Goal: Task Accomplishment & Management: Use online tool/utility

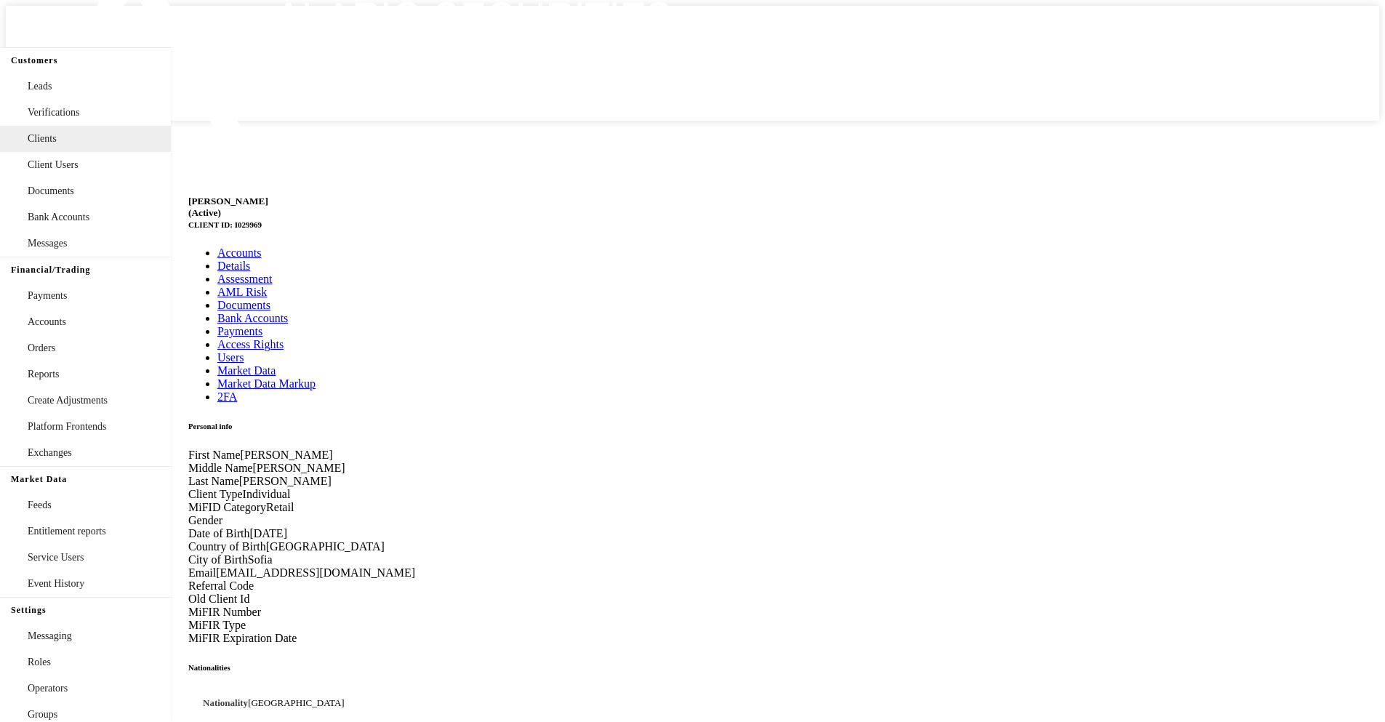
click at [276, 364] on link "Market Data" at bounding box center [246, 370] width 58 height 12
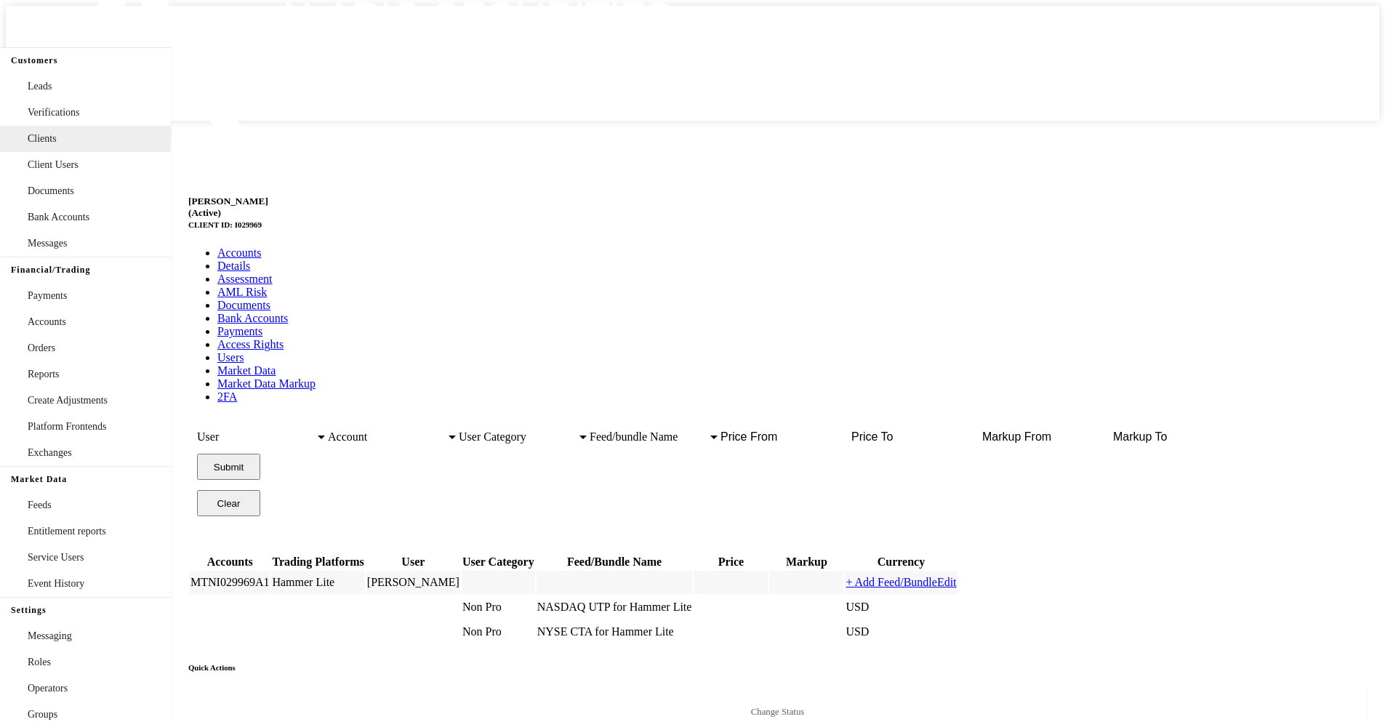
click at [937, 576] on link "+ Add Feed/Bundle" at bounding box center [891, 582] width 91 height 12
checkbox input "true"
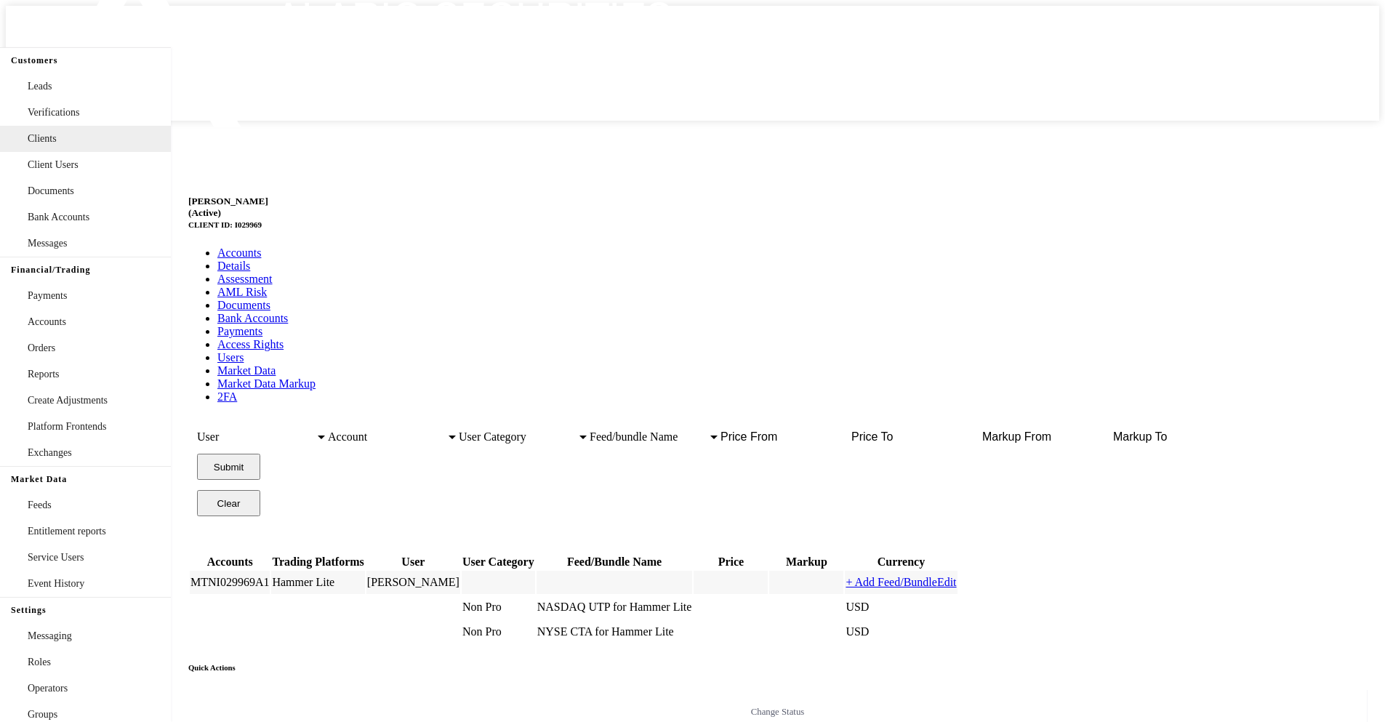
type input "[DATE]"
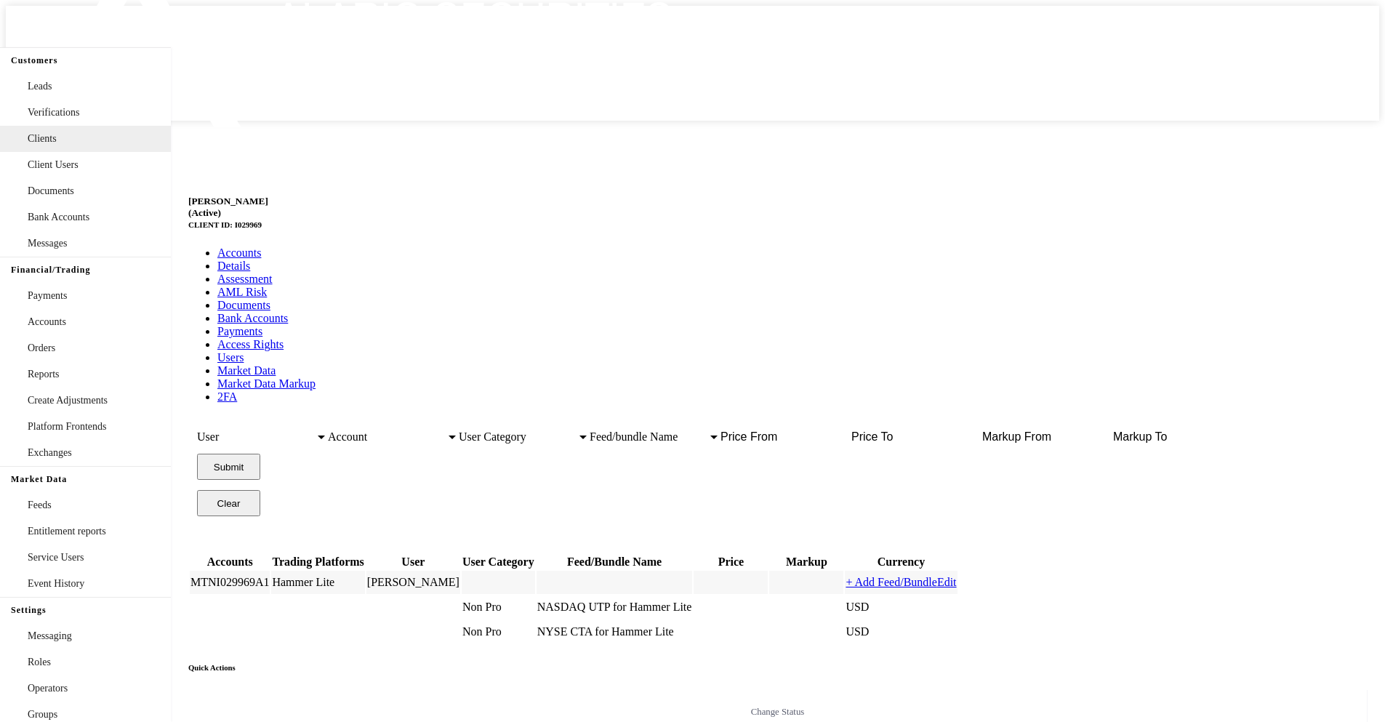
click at [660, 601] on div "Sixth Test Feed" at bounding box center [614, 607] width 155 height 13
